Goal: Transaction & Acquisition: Purchase product/service

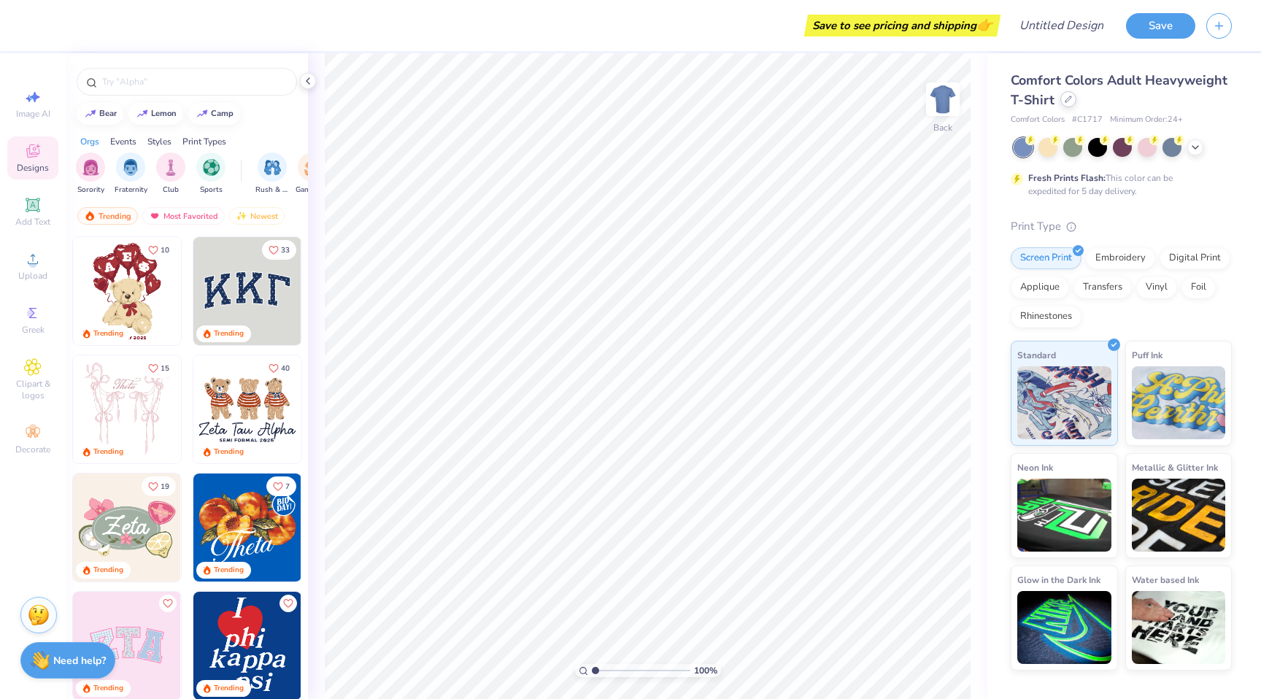
click at [1062, 107] on div "Comfort Colors Adult Heavyweight T-Shirt" at bounding box center [1120, 90] width 221 height 39
click at [1065, 103] on div at bounding box center [1068, 99] width 16 height 16
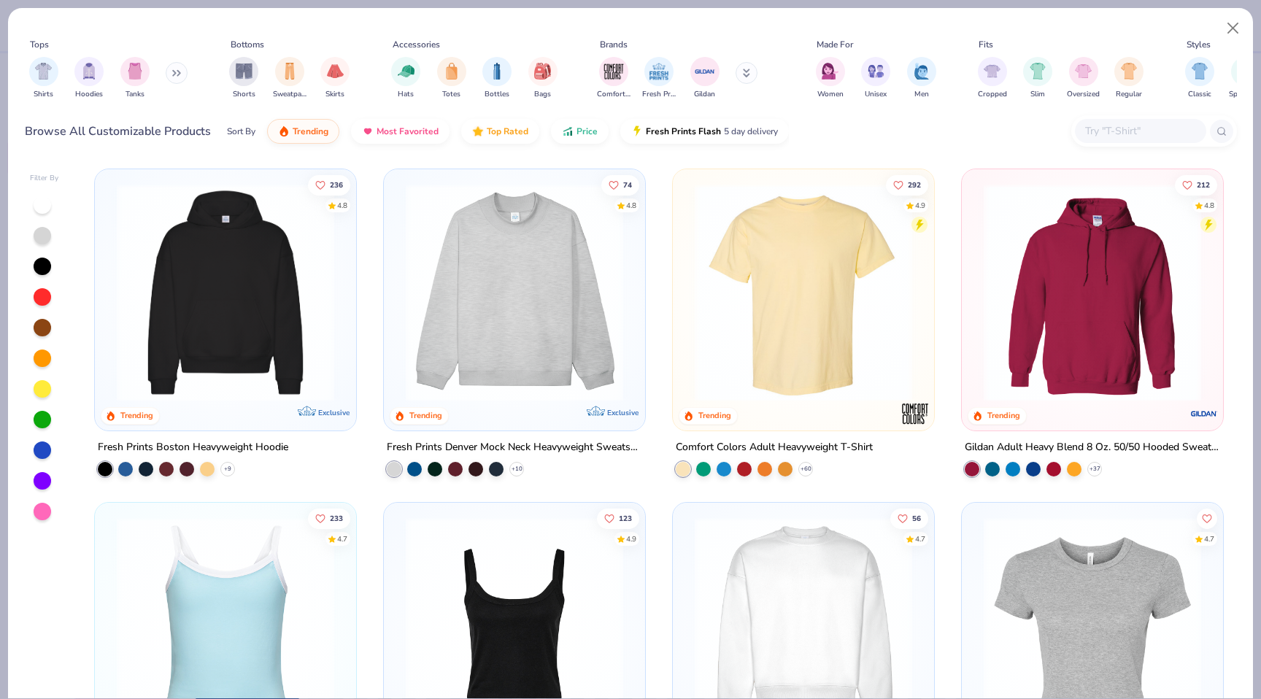
click at [769, 566] on img at bounding box center [803, 625] width 232 height 217
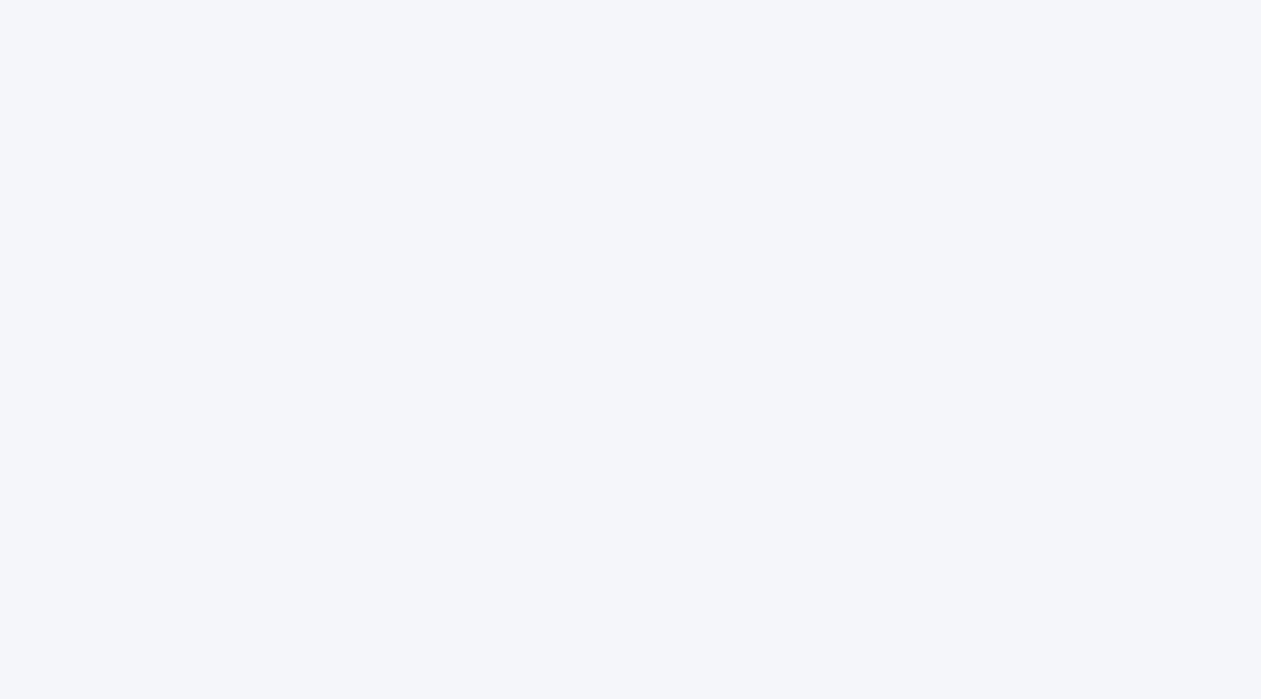
click at [509, 279] on div at bounding box center [630, 349] width 1261 height 699
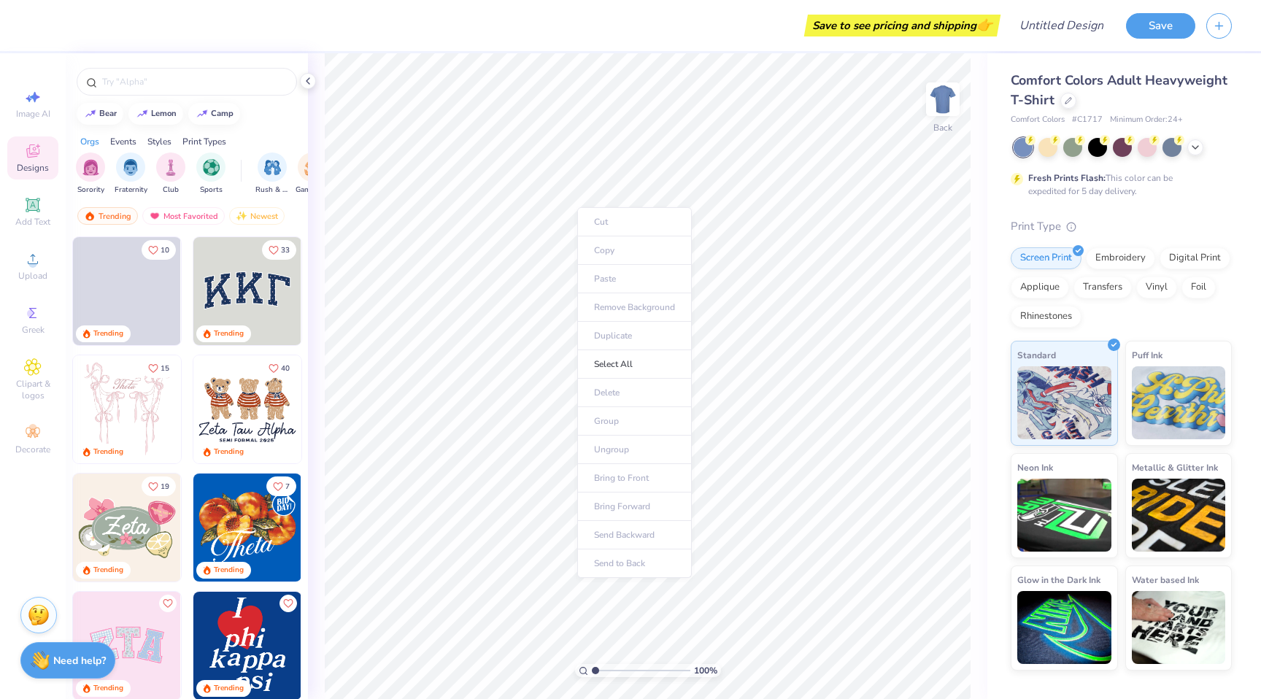
click at [997, 313] on div "Comfort Colors Adult Heavyweight T-Shirt Comfort Colors # C1717 Minimum Order: …" at bounding box center [1124, 361] width 274 height 617
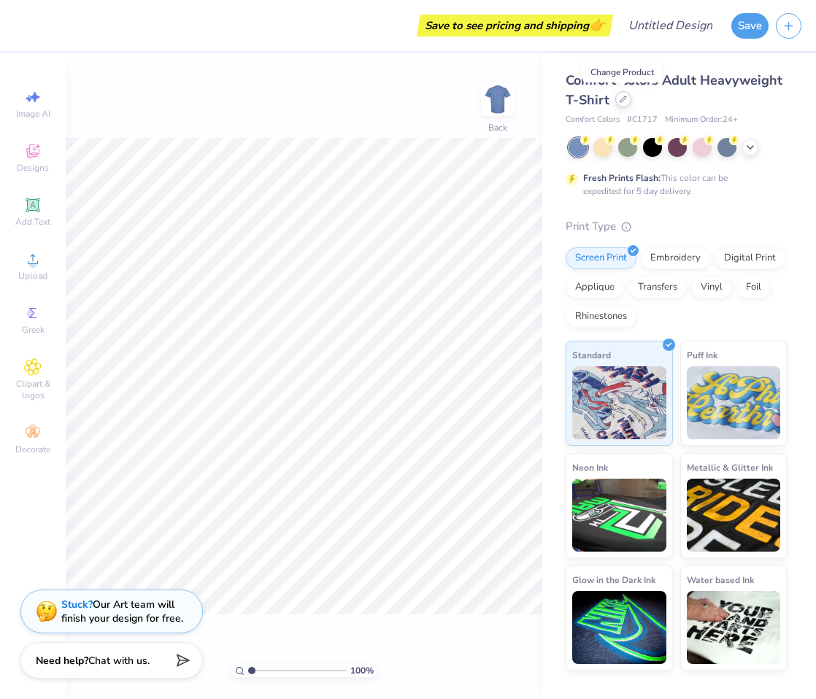
click at [620, 94] on div at bounding box center [623, 99] width 16 height 16
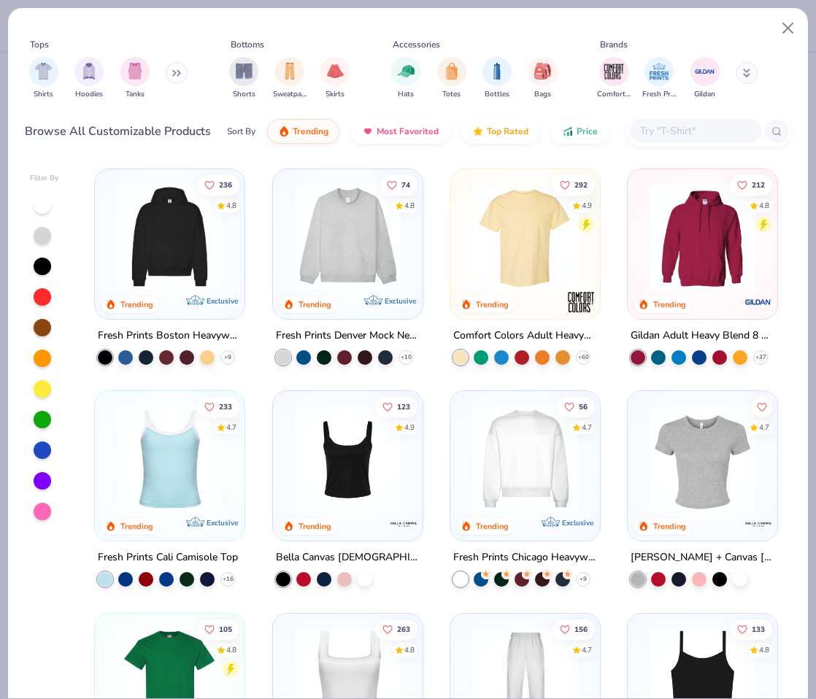
click at [307, 263] on img at bounding box center [347, 237] width 120 height 106
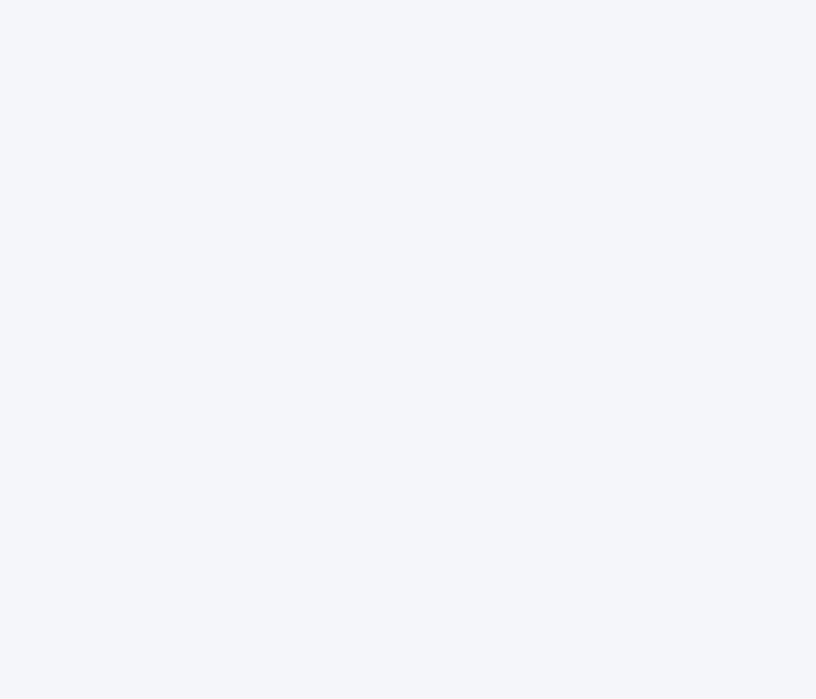
click at [403, 349] on div at bounding box center [408, 349] width 816 height 699
click at [460, 358] on div at bounding box center [408, 349] width 816 height 699
